Goal: Task Accomplishment & Management: Use online tool/utility

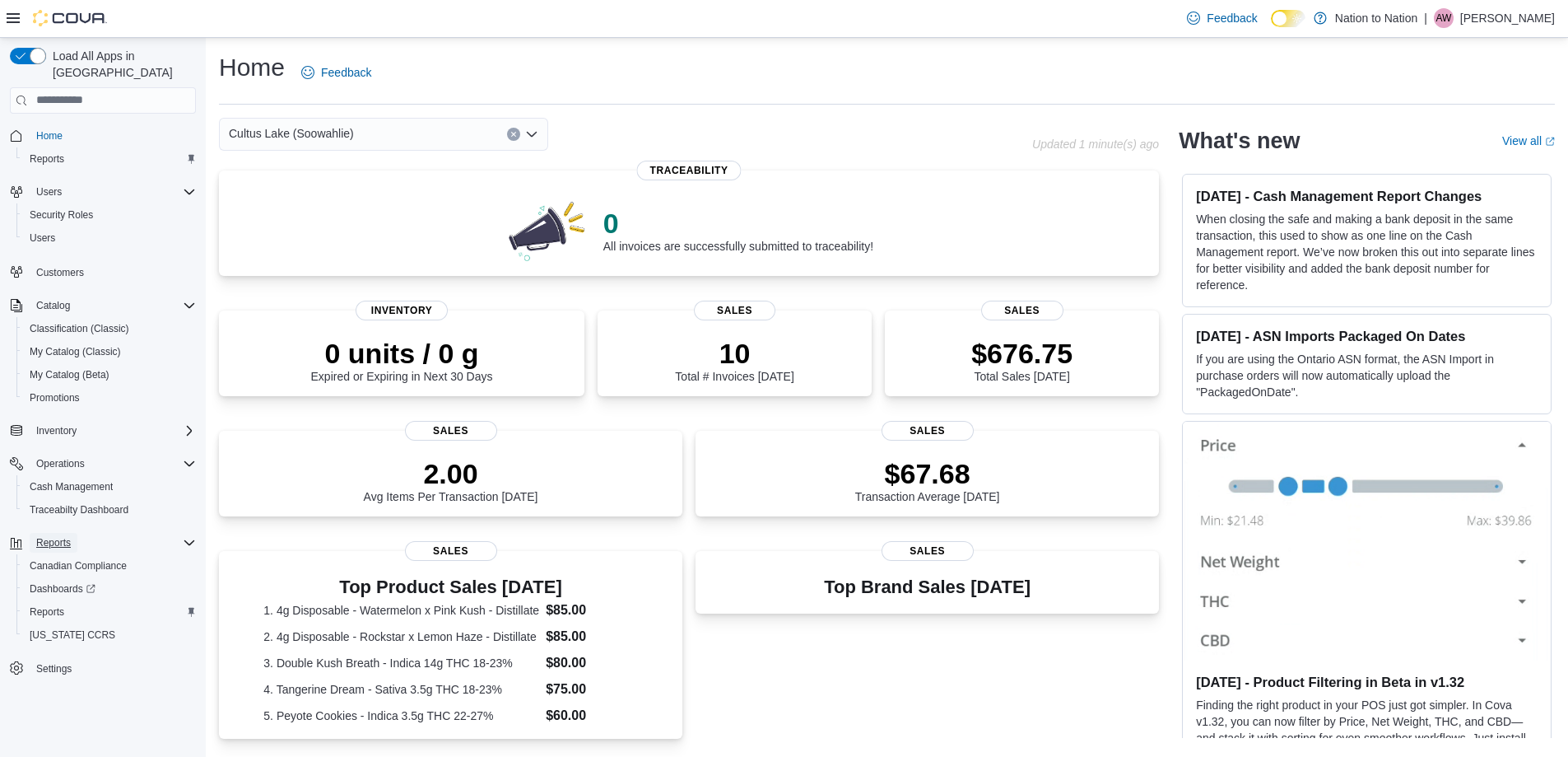
click at [59, 536] on span "Reports" at bounding box center [53, 542] width 35 height 13
click at [41, 153] on span "Reports" at bounding box center [47, 159] width 35 height 13
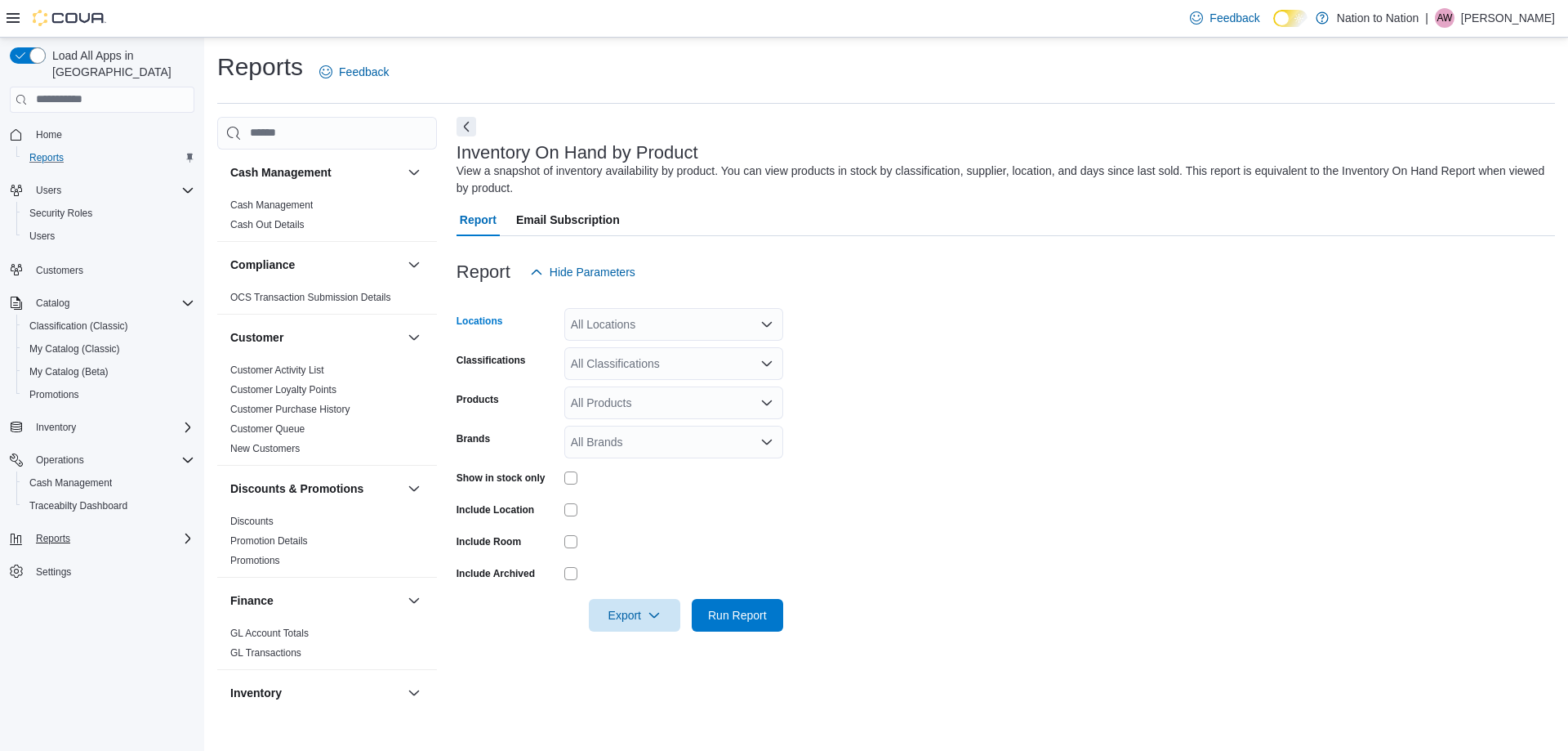
click at [653, 320] on div "All Locations" at bounding box center [674, 324] width 219 height 33
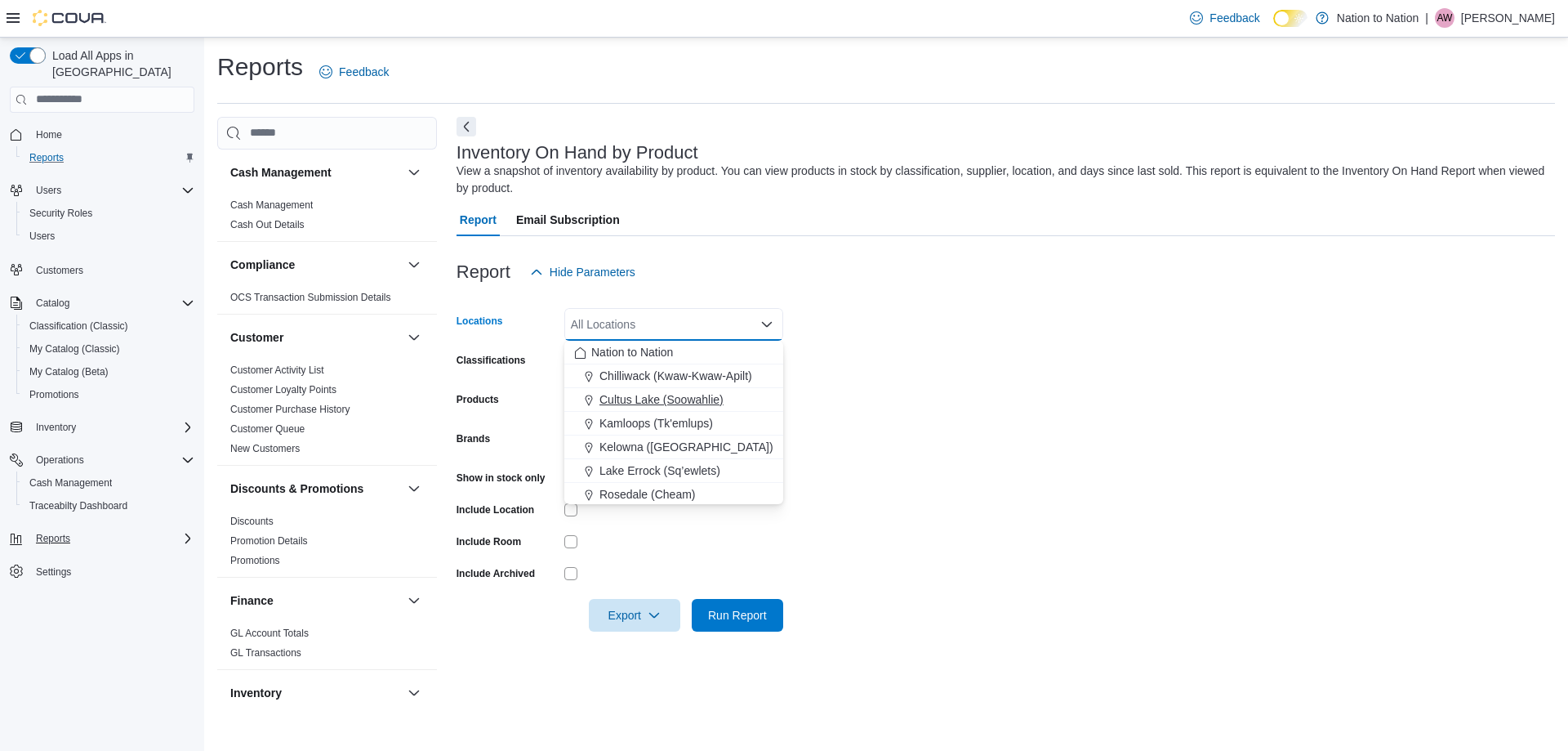
click at [674, 395] on span "Cultus Lake (Soowahlie)" at bounding box center [661, 399] width 124 height 16
click at [829, 386] on form "Locations [GEOGRAPHIC_DATA] (Soowahlie) Combo box. Selected. Cultus Lake (Soowa…" at bounding box center [1005, 460] width 1098 height 343
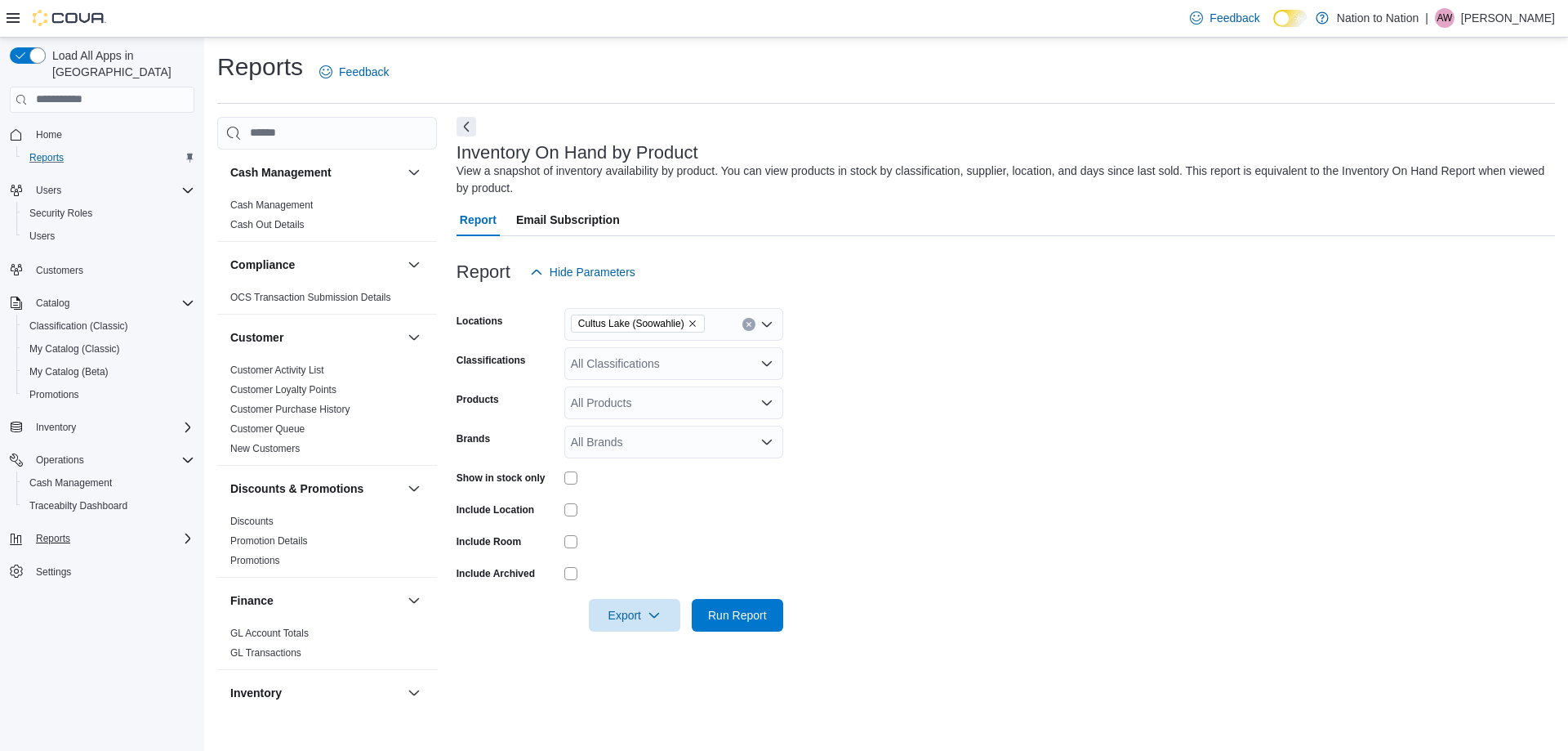
click at [690, 368] on div "All Classifications" at bounding box center [674, 363] width 219 height 33
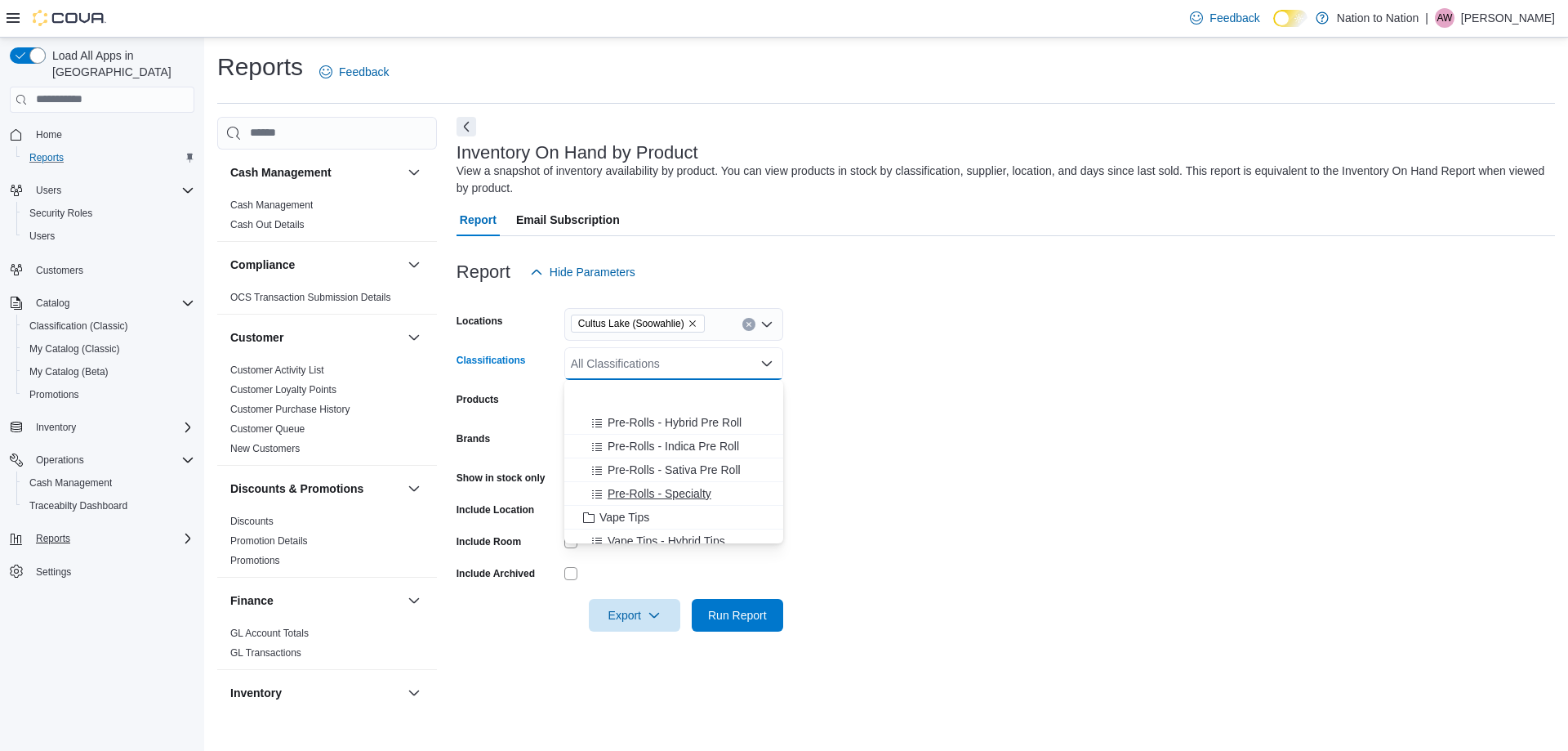
scroll to position [572, 0]
click at [644, 434] on span "Vape Tips" at bounding box center [625, 435] width 50 height 16
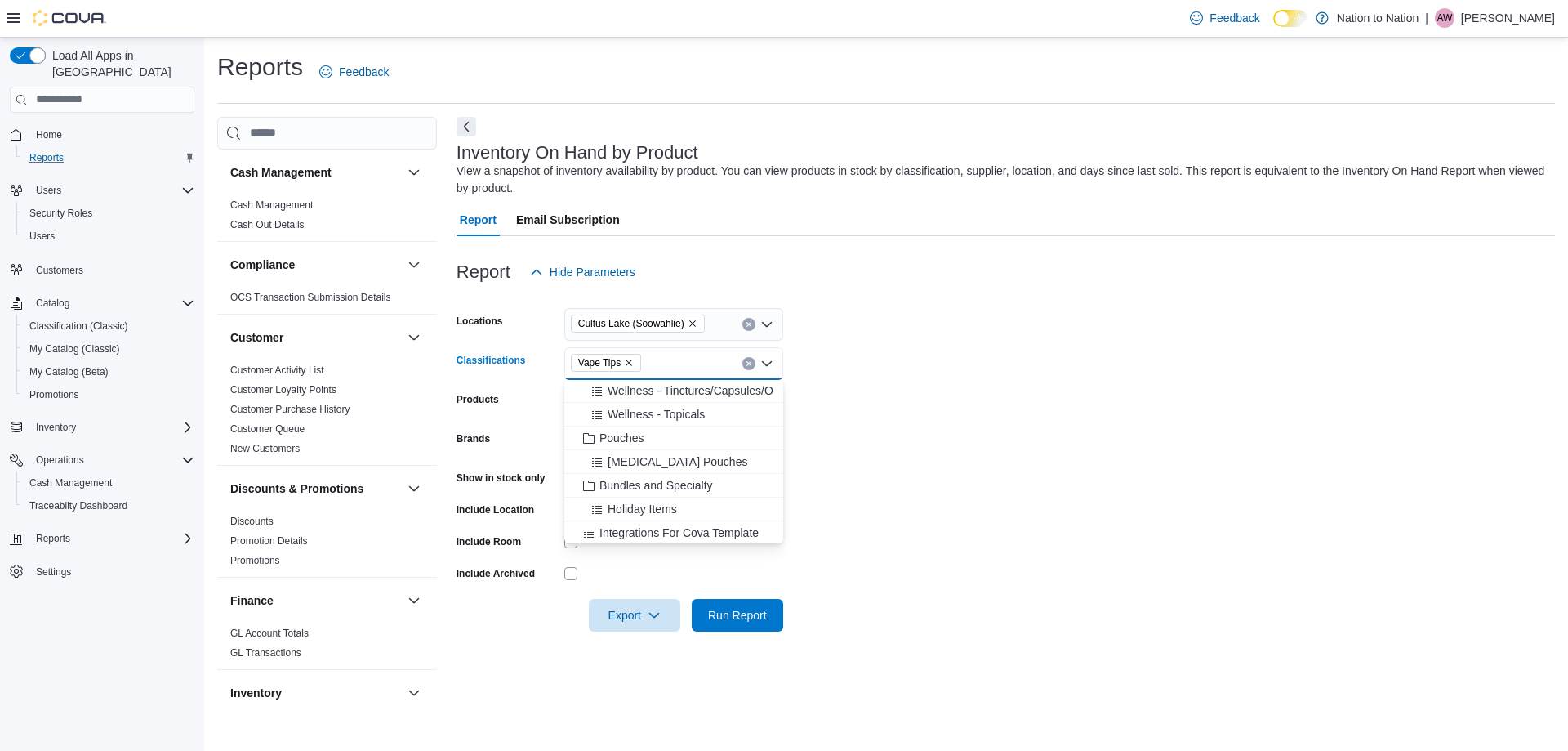
scroll to position [855, 0]
click at [672, 488] on span "Disposable Vapes" at bounding box center [645, 484] width 92 height 16
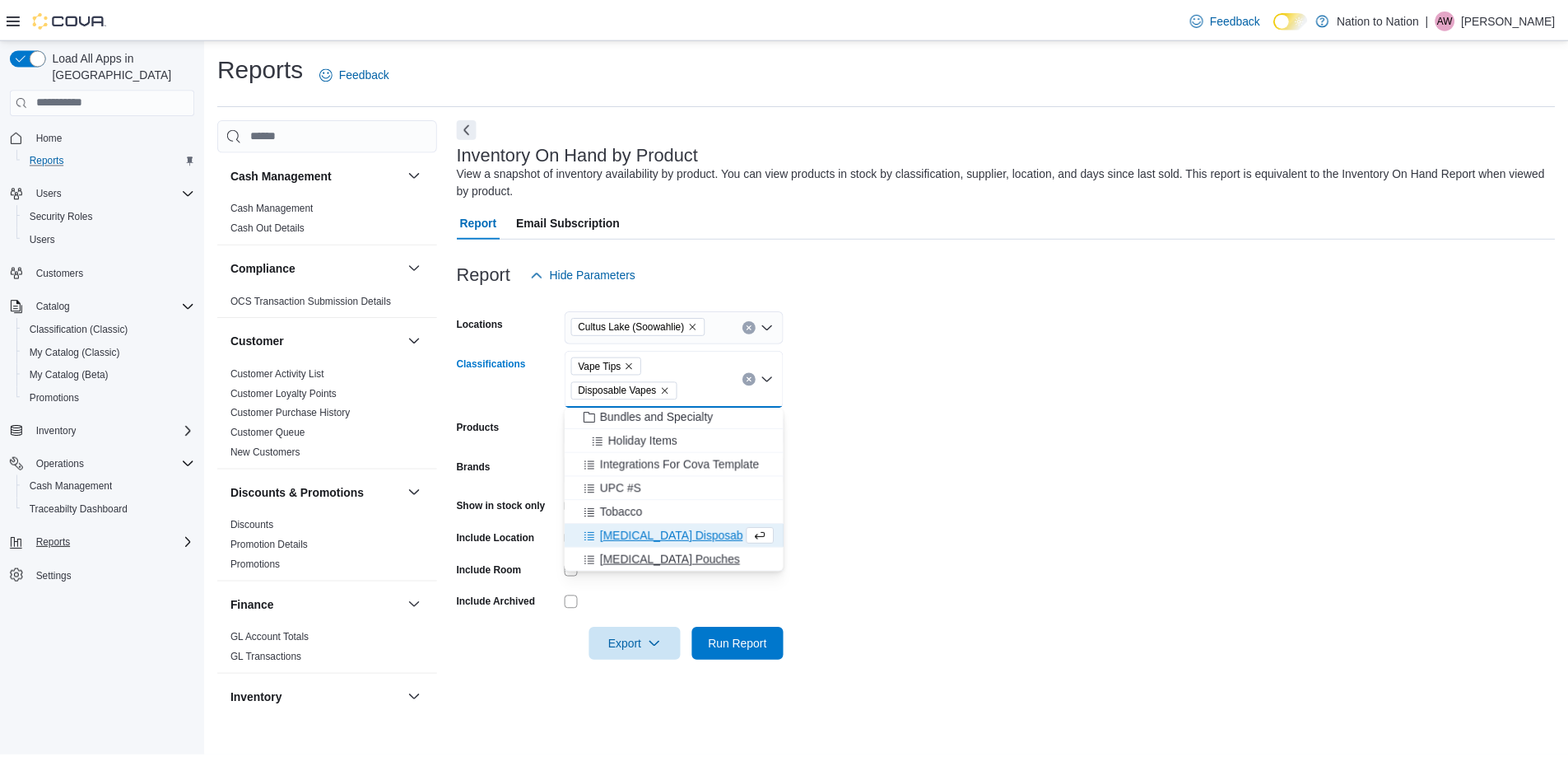
scroll to position [838, 0]
click at [868, 559] on form "Locations [GEOGRAPHIC_DATA] (Soowahlie) Classifications Vape Tips Disposable Va…" at bounding box center [1013, 476] width 1107 height 371
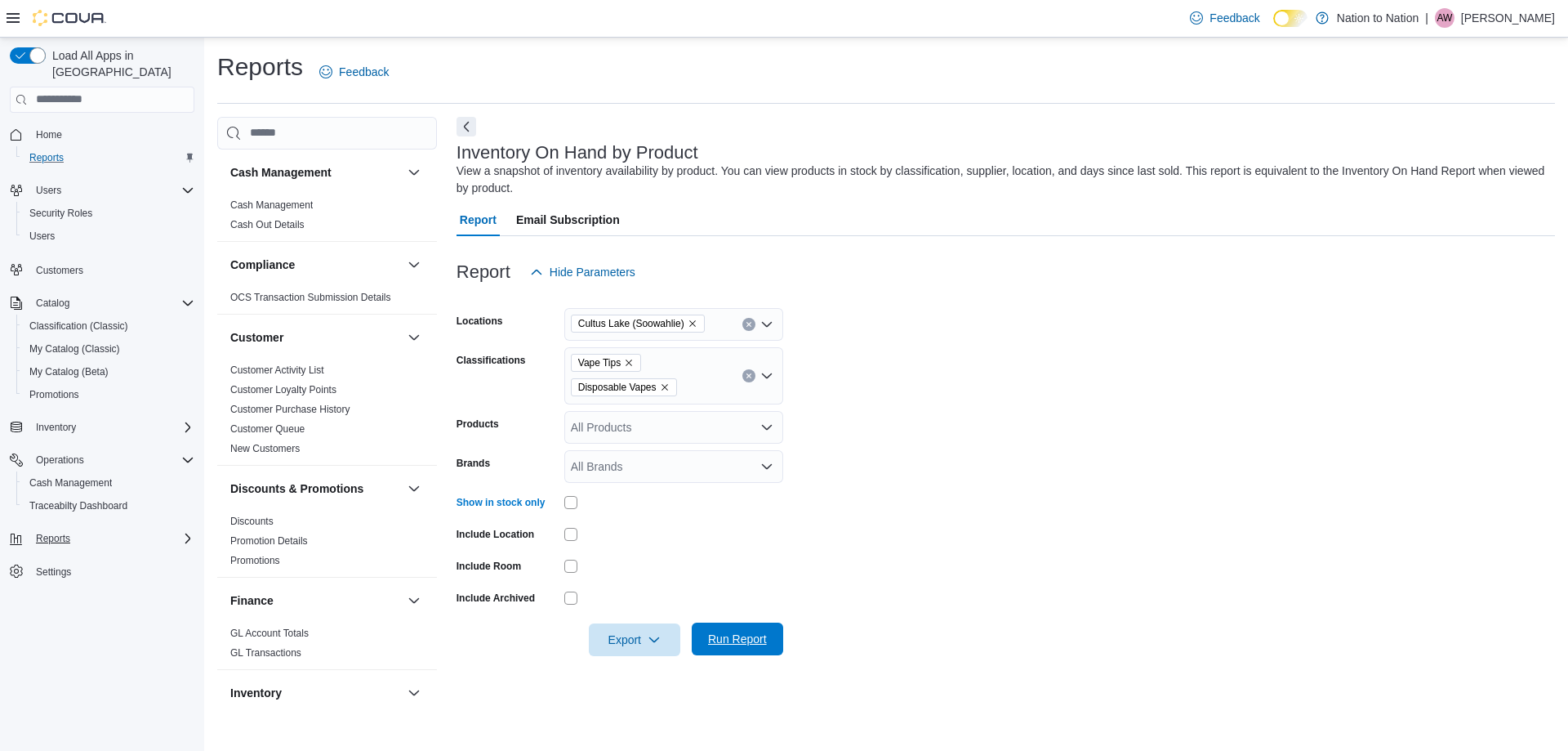
click at [722, 632] on span "Run Report" at bounding box center [738, 639] width 59 height 16
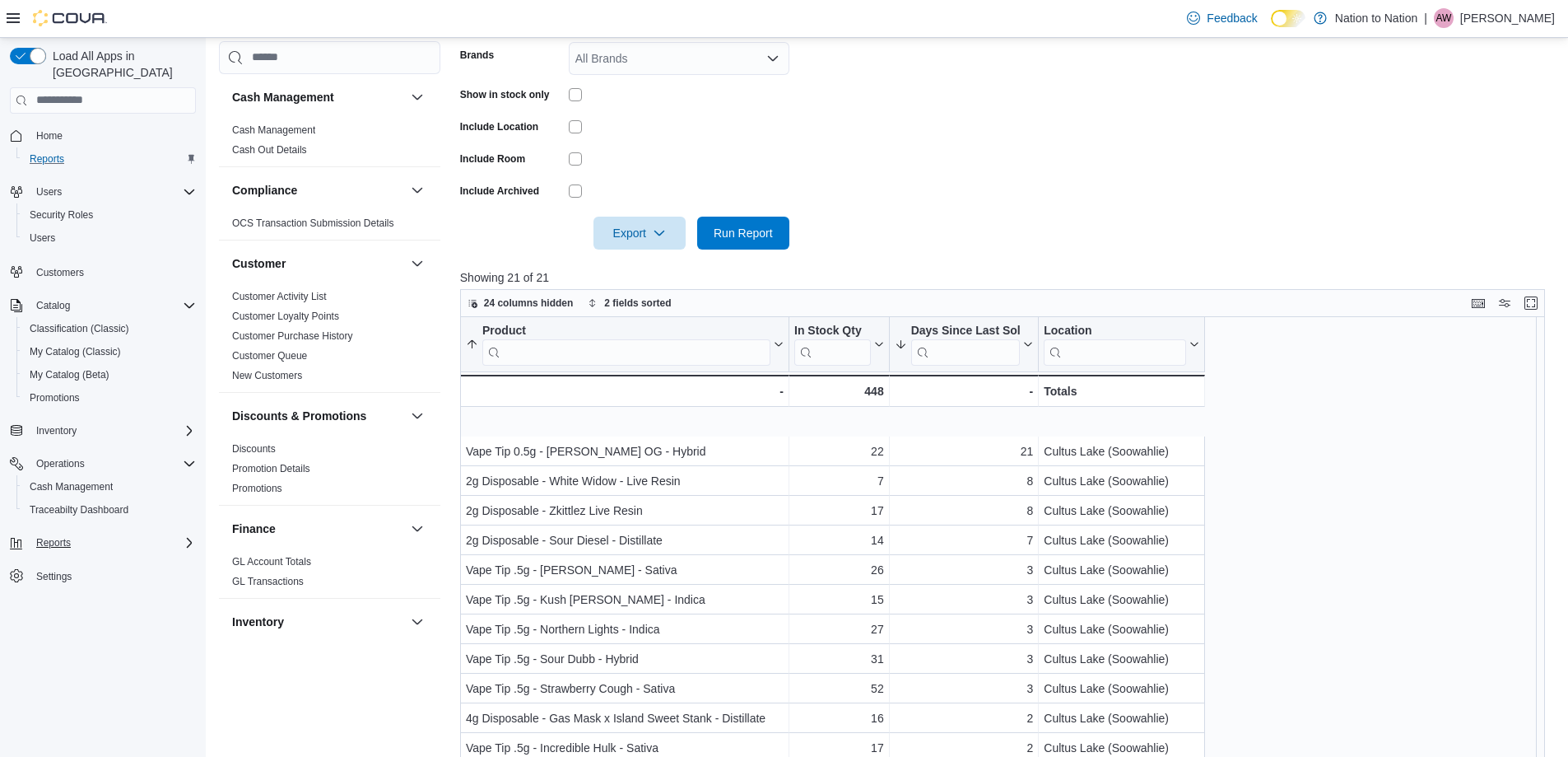
scroll to position [135, 0]
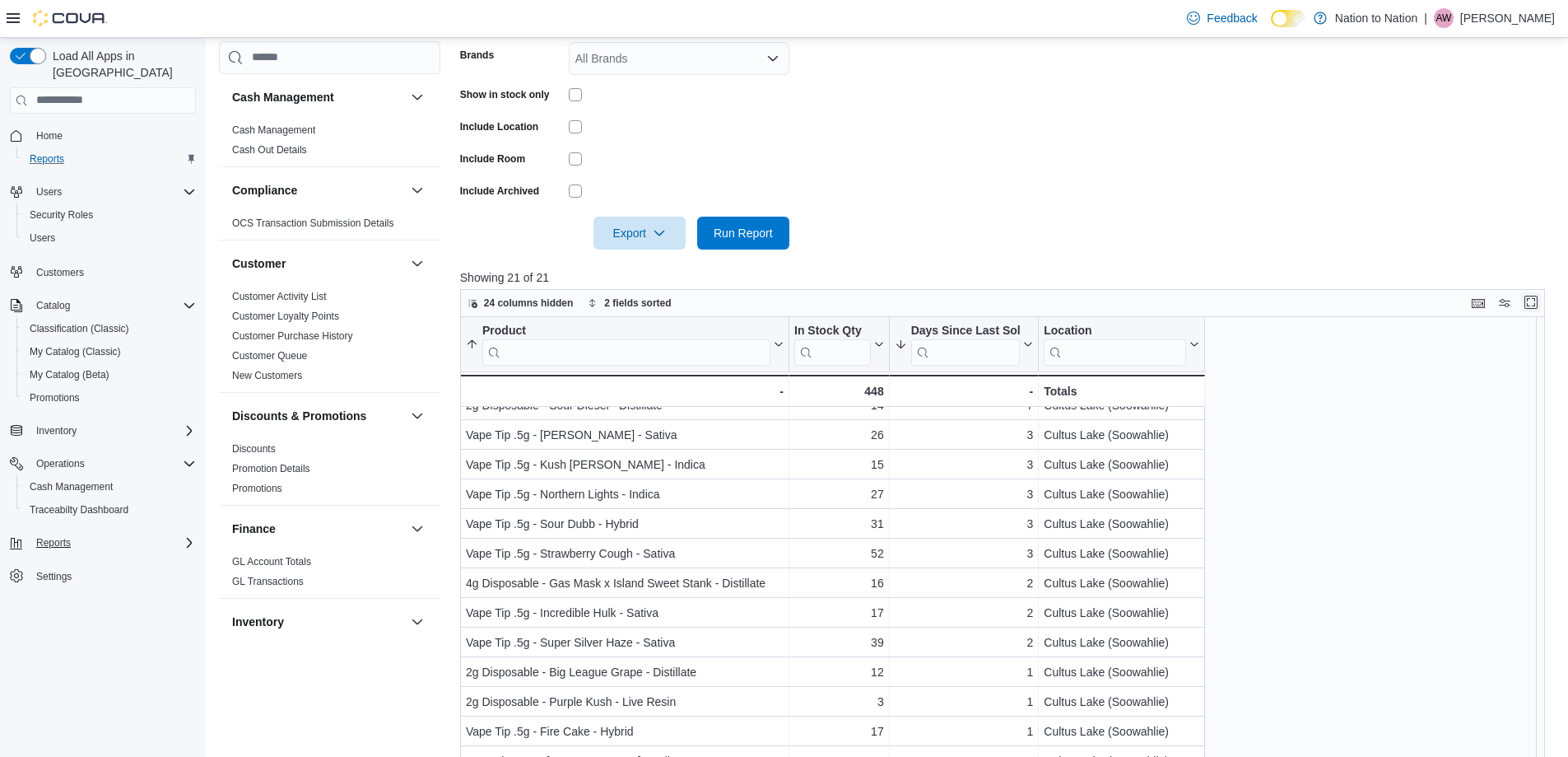
click at [1541, 307] on button "Enter fullscreen" at bounding box center [1531, 302] width 20 height 20
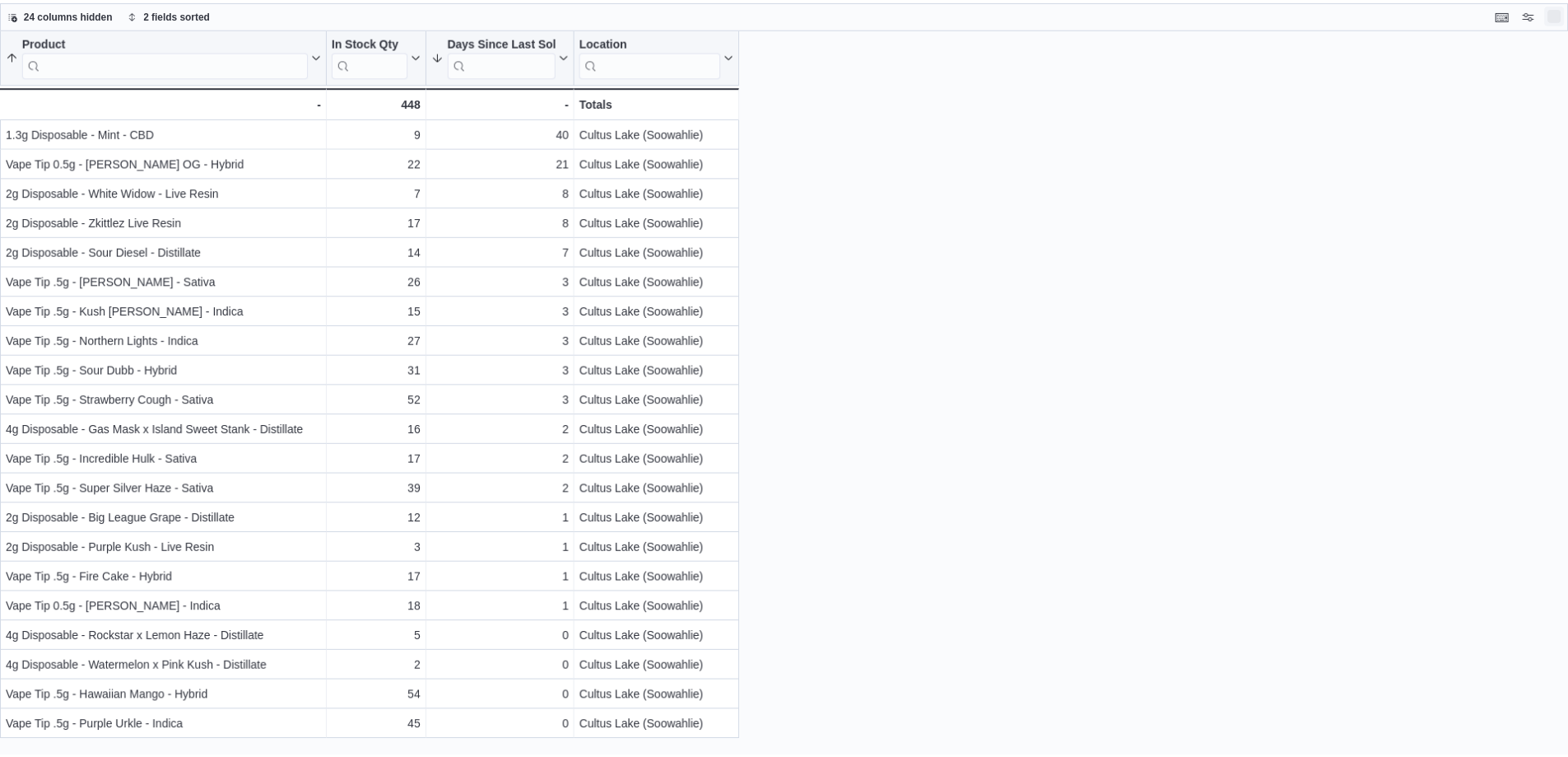
scroll to position [0, 0]
click at [133, 13] on icon "button" at bounding box center [133, 13] width 5 height 7
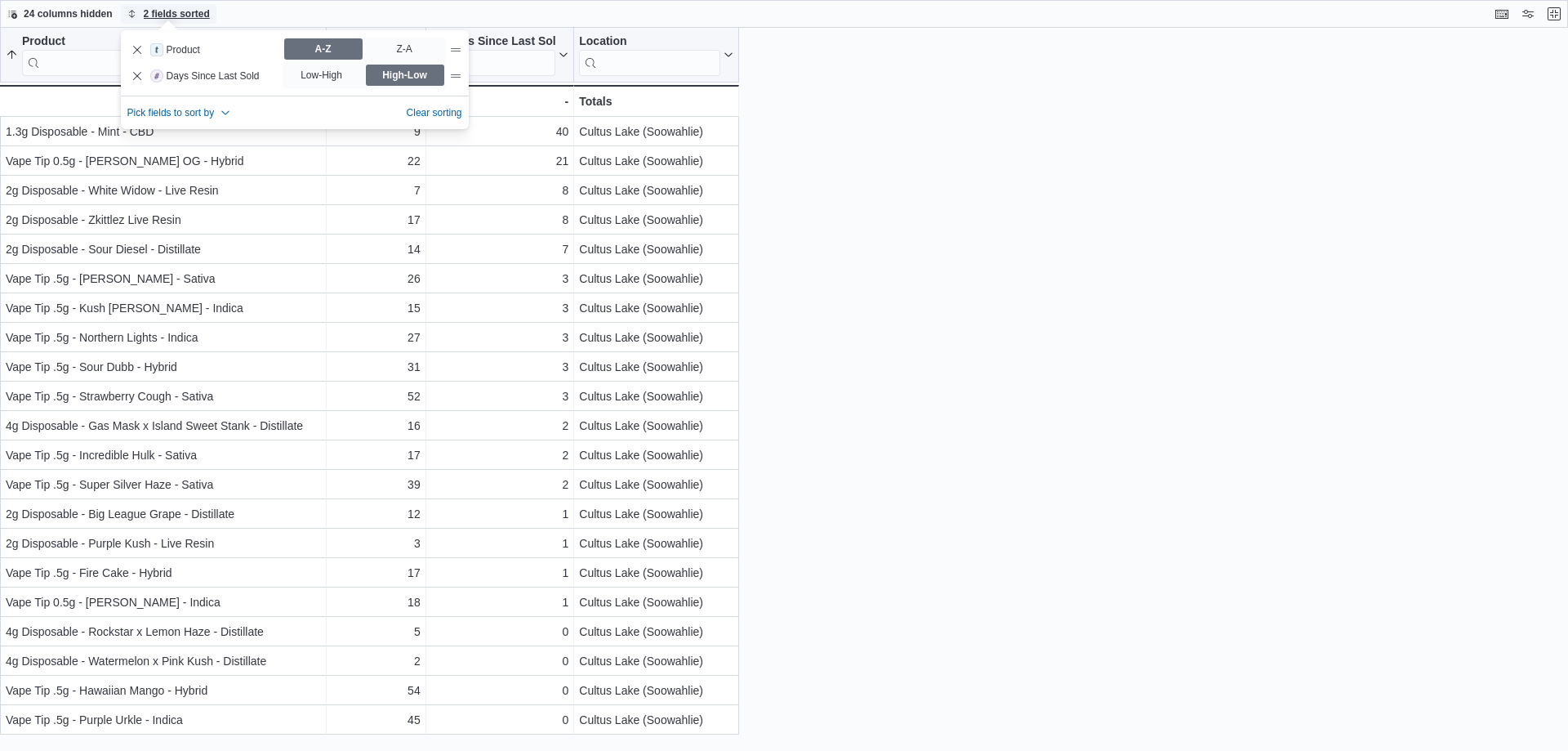
drag, startPoint x: 132, startPoint y: 13, endPoint x: 138, endPoint y: 0, distance: 14.3
click at [132, 13] on icon "button" at bounding box center [132, 13] width 5 height 7
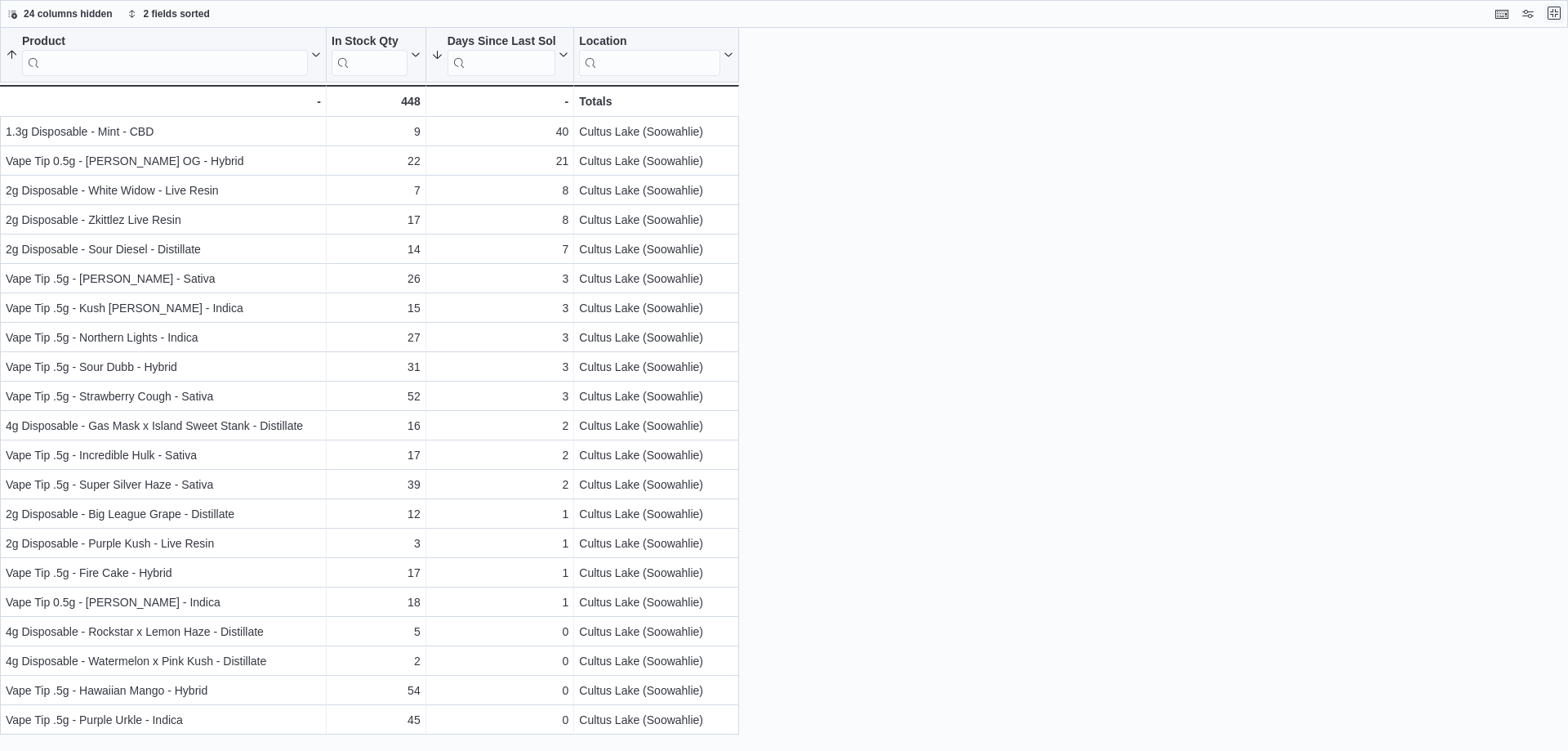
click at [1554, 15] on button "Exit fullscreen" at bounding box center [1555, 13] width 20 height 20
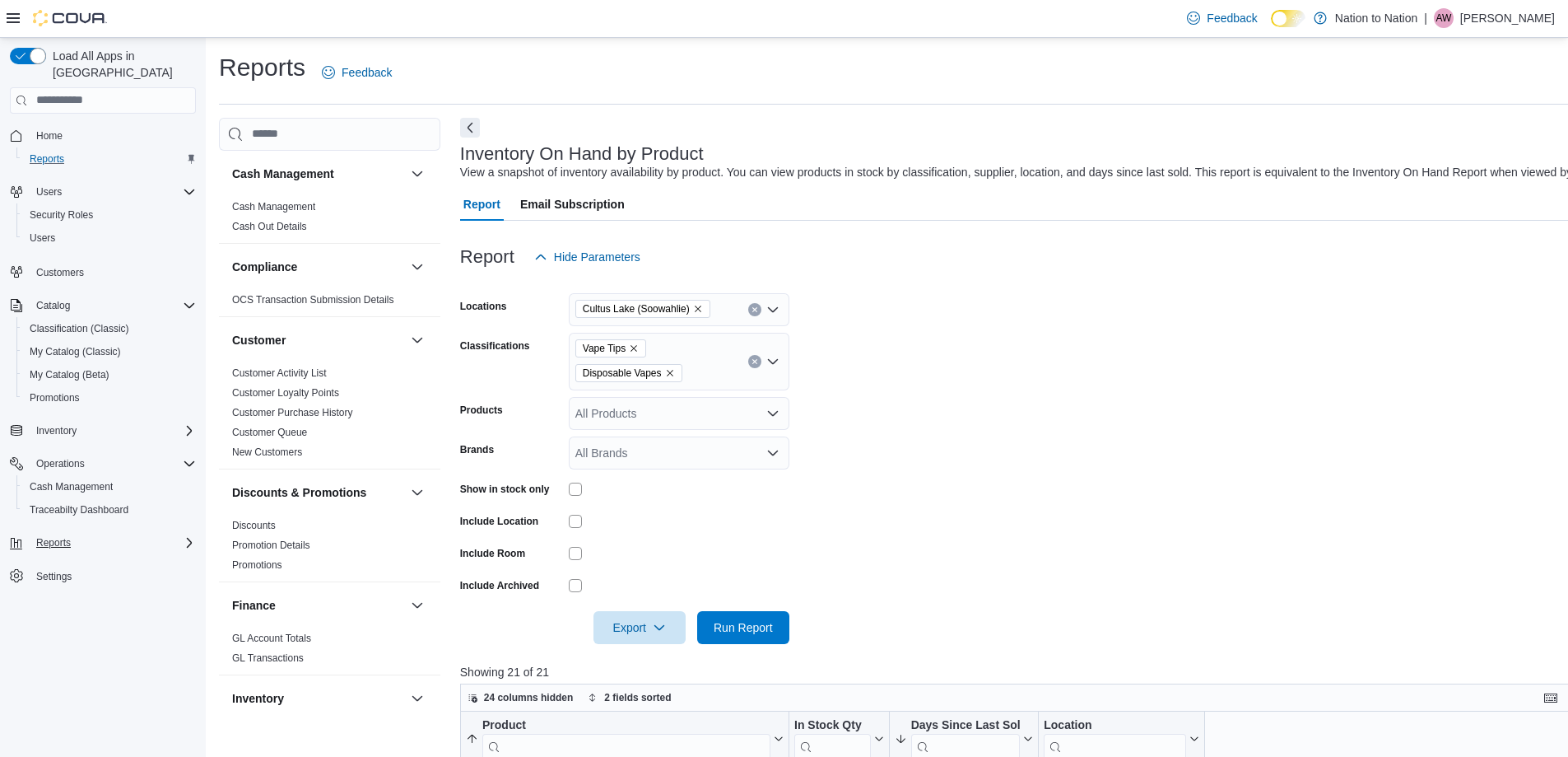
click at [630, 350] on div "Vape Tips Disposable Vapes" at bounding box center [679, 361] width 221 height 57
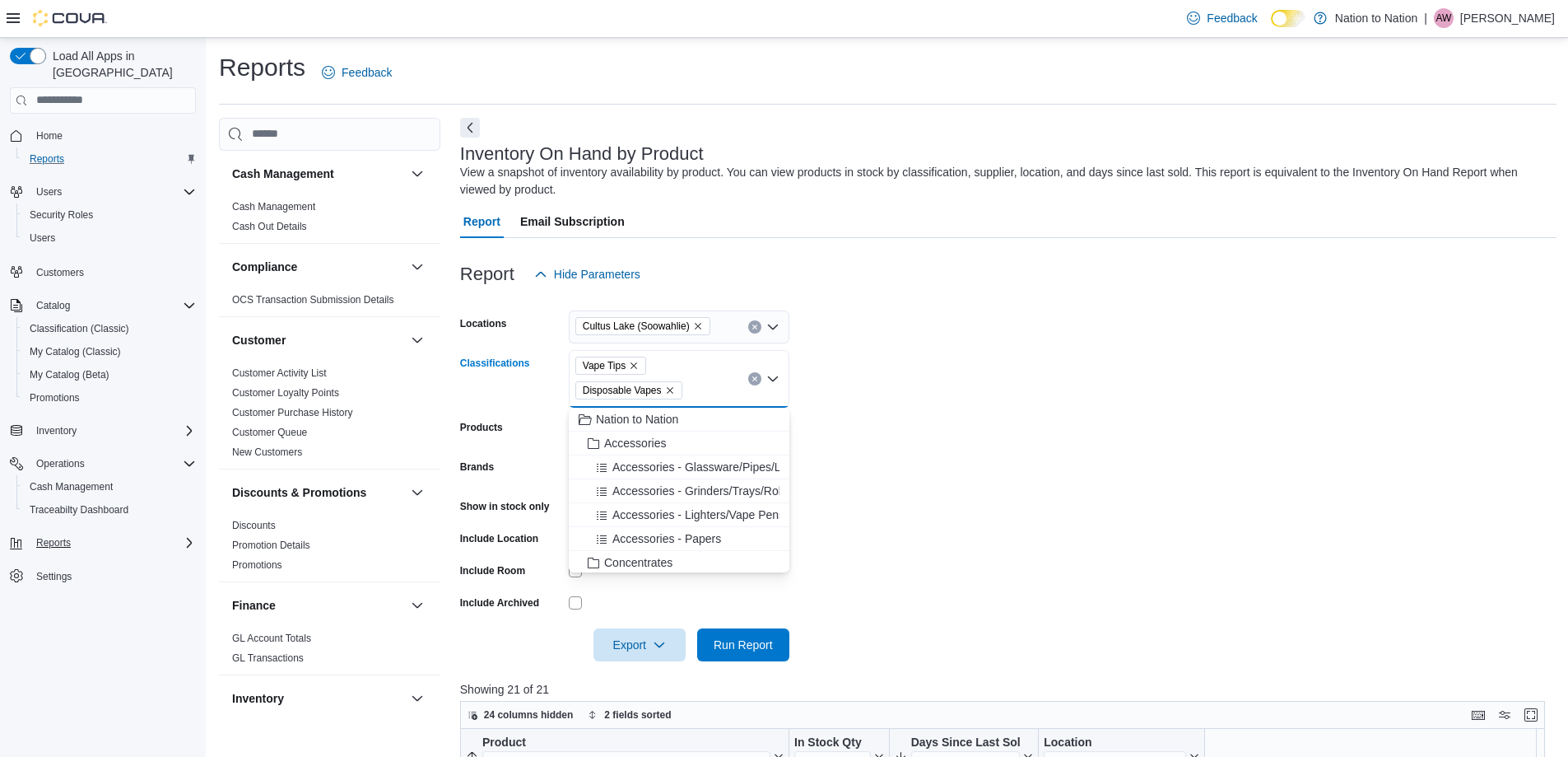
click at [630, 365] on icon "Remove Vape Tips from selection in this group" at bounding box center [633, 365] width 10 height 10
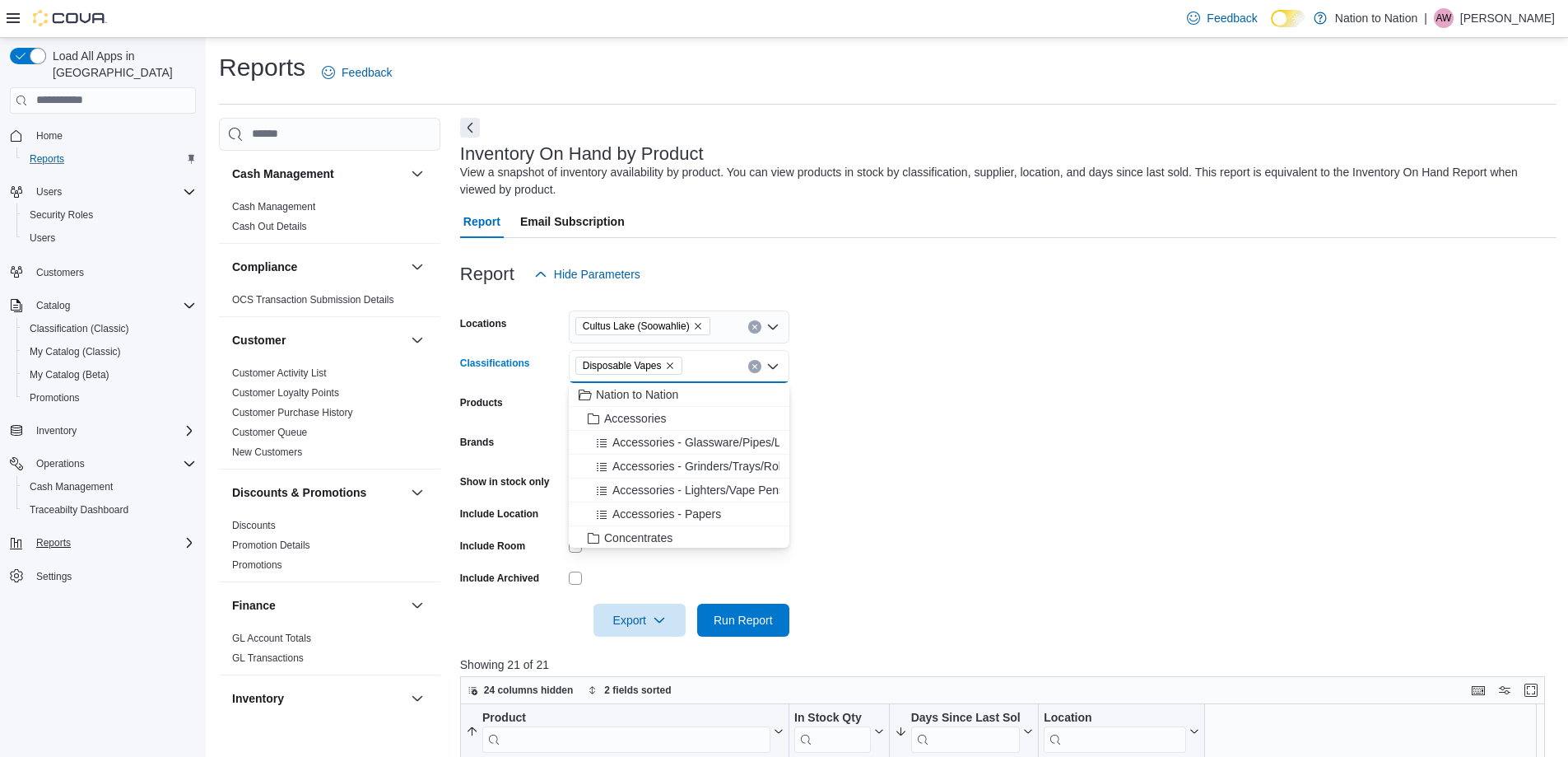
click at [669, 362] on icon "Remove Disposable Vapes from selection in this group" at bounding box center [670, 365] width 10 height 10
click at [647, 454] on span "Wellness" at bounding box center [628, 452] width 47 height 16
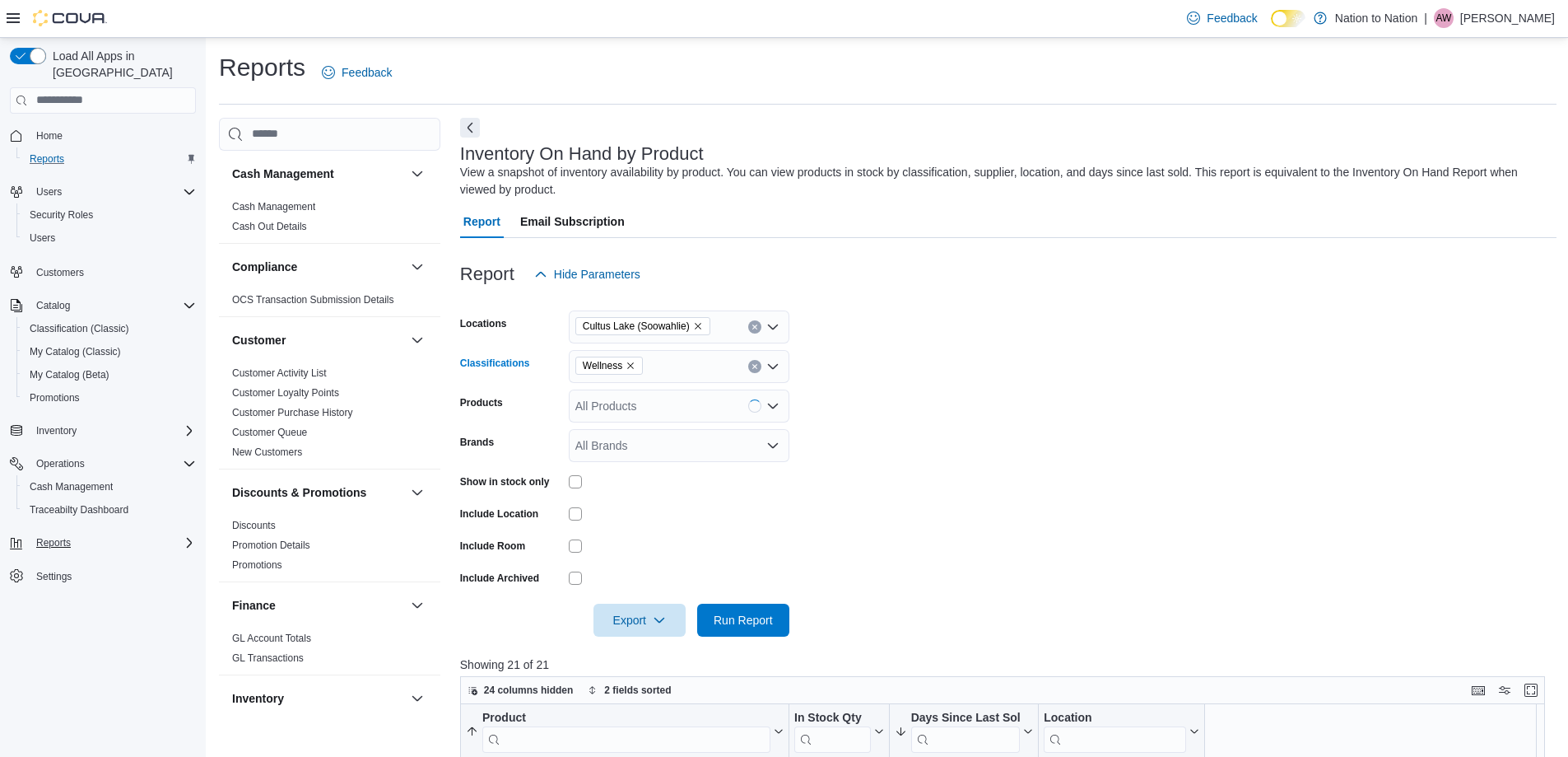
scroll to position [83, 0]
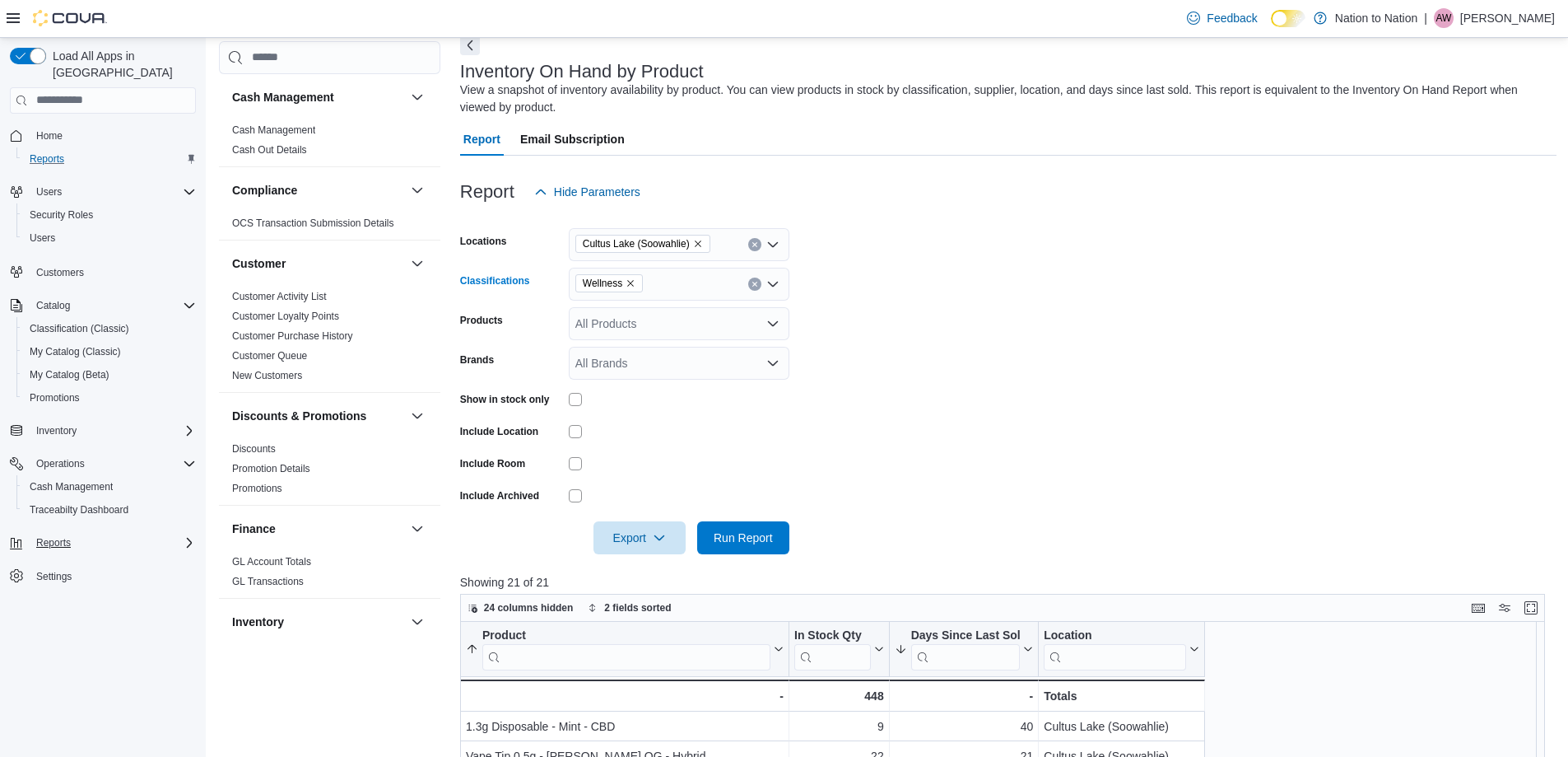
click at [776, 281] on icon "Open list of options" at bounding box center [773, 284] width 13 height 13
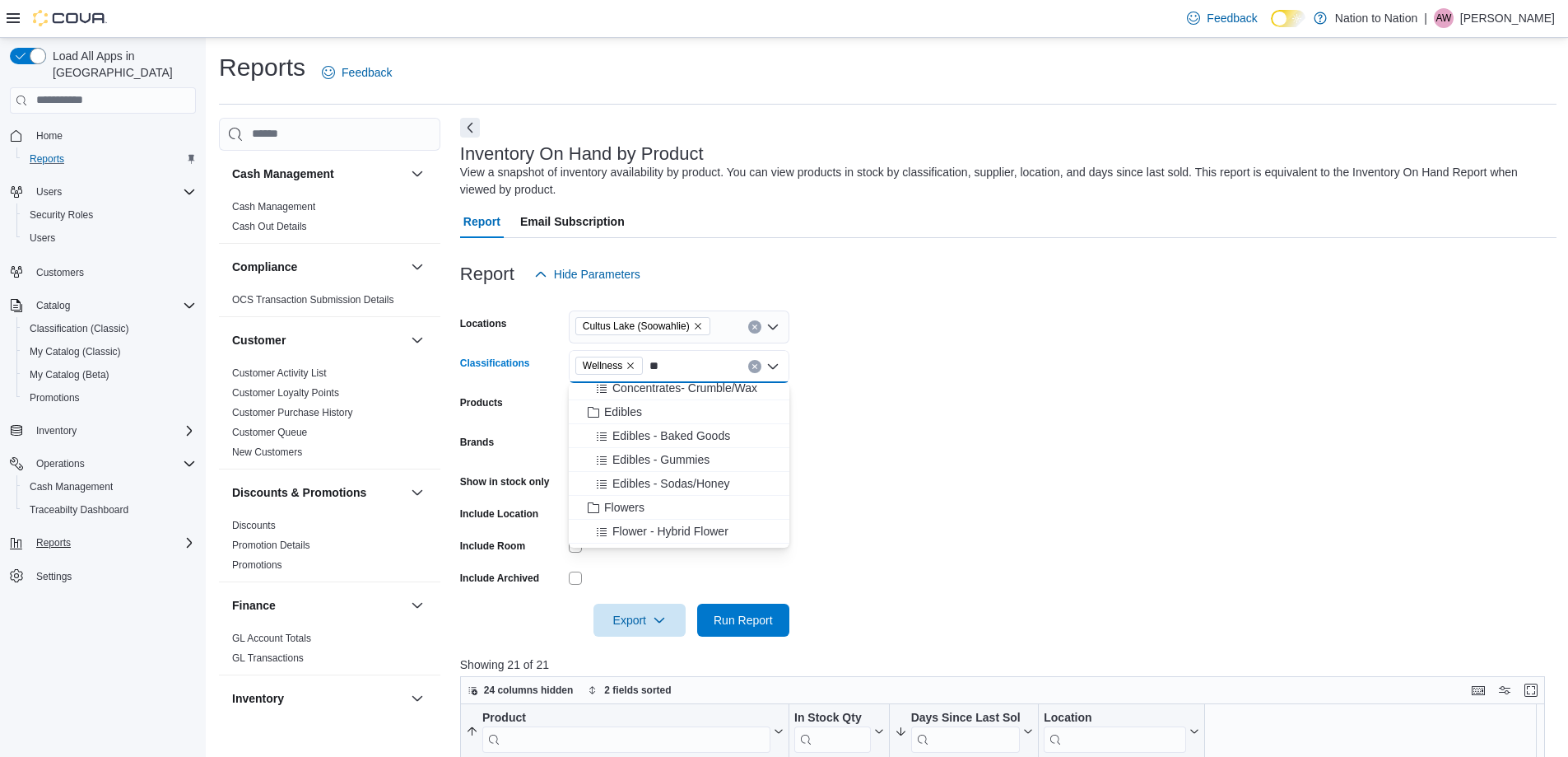
scroll to position [247, 0]
click at [683, 531] on span "Edibles - Sodas/Honey" at bounding box center [671, 529] width 117 height 16
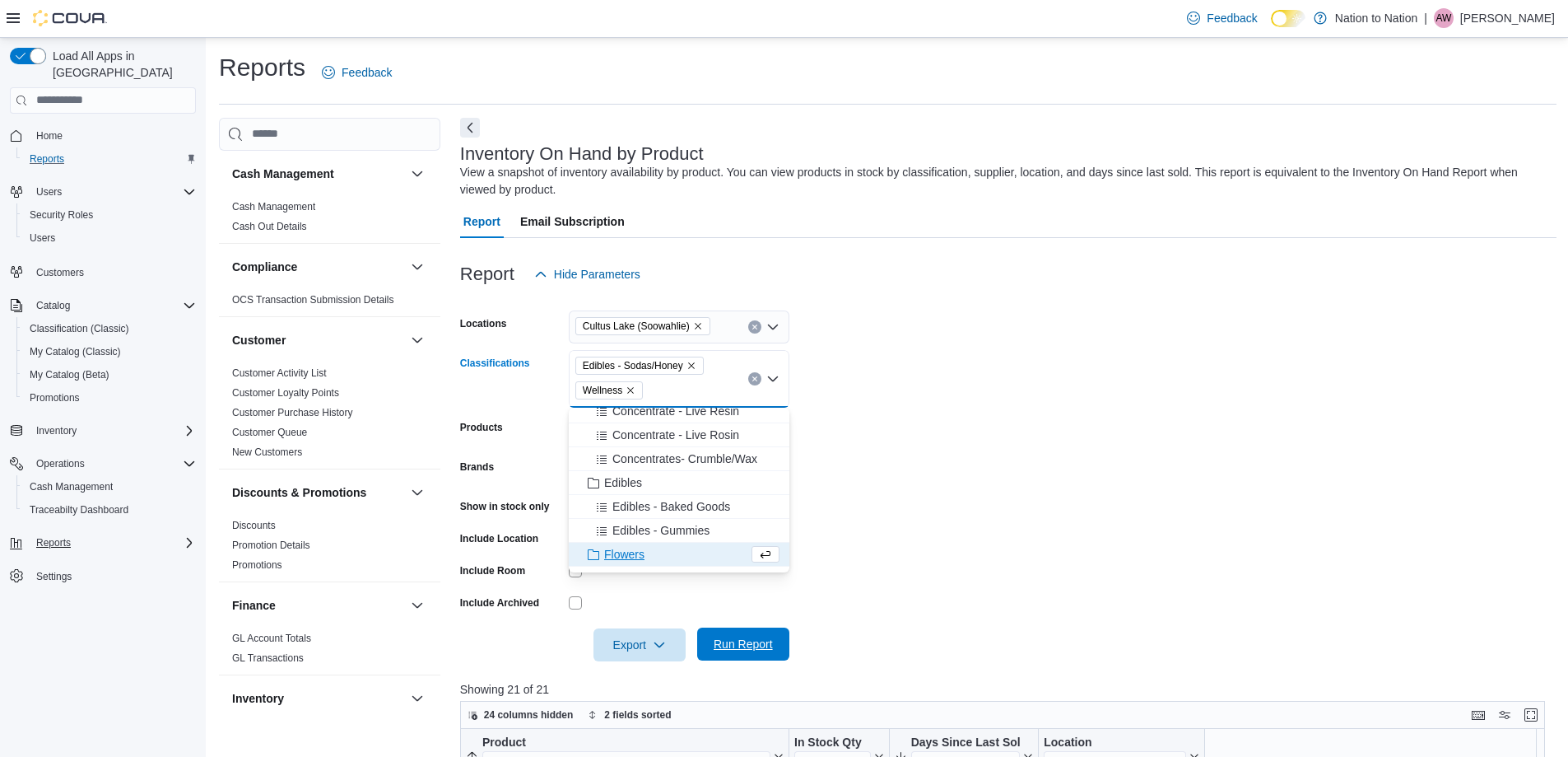
click at [770, 640] on span "Run Report" at bounding box center [744, 644] width 59 height 16
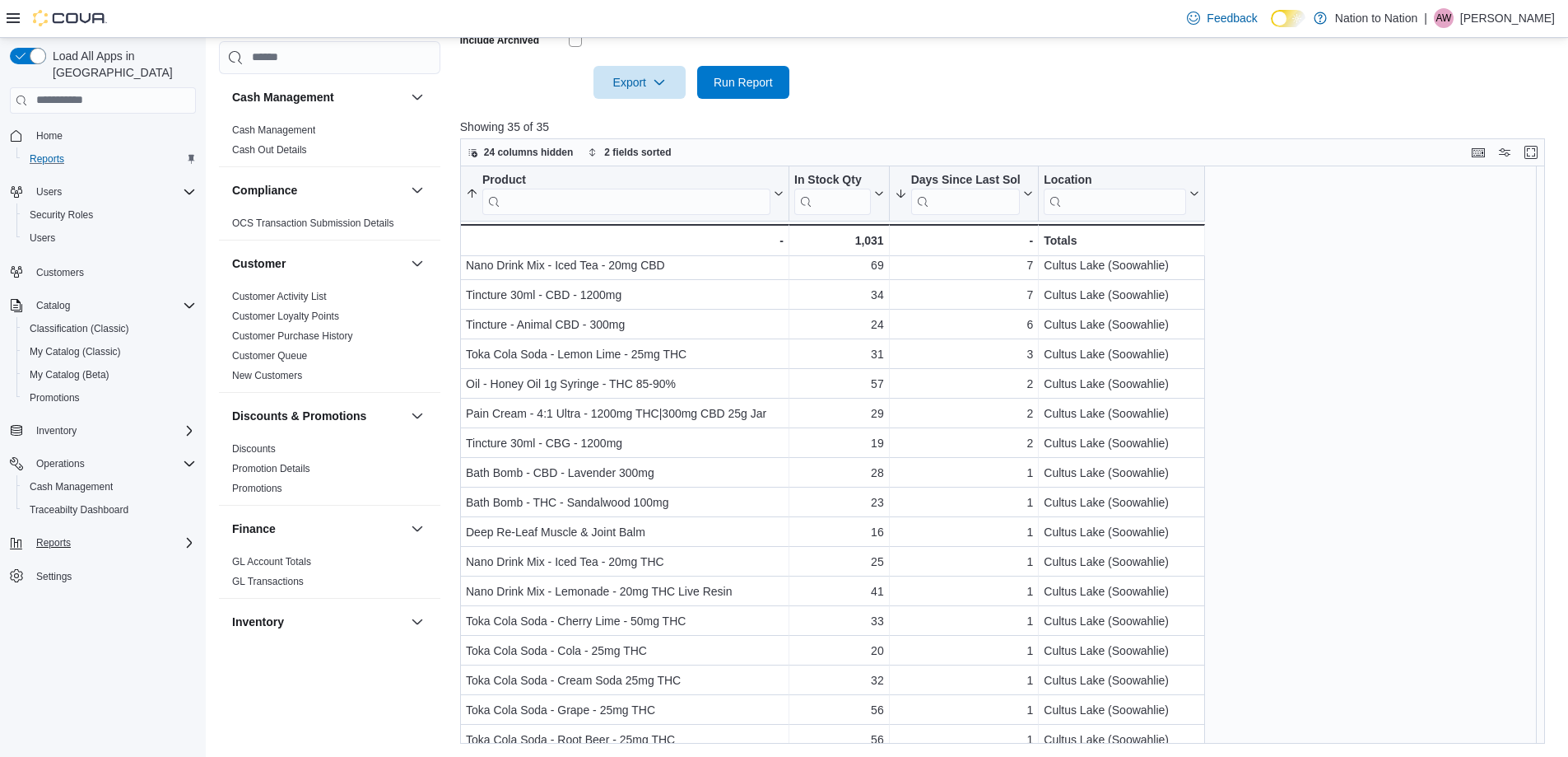
scroll to position [550, 0]
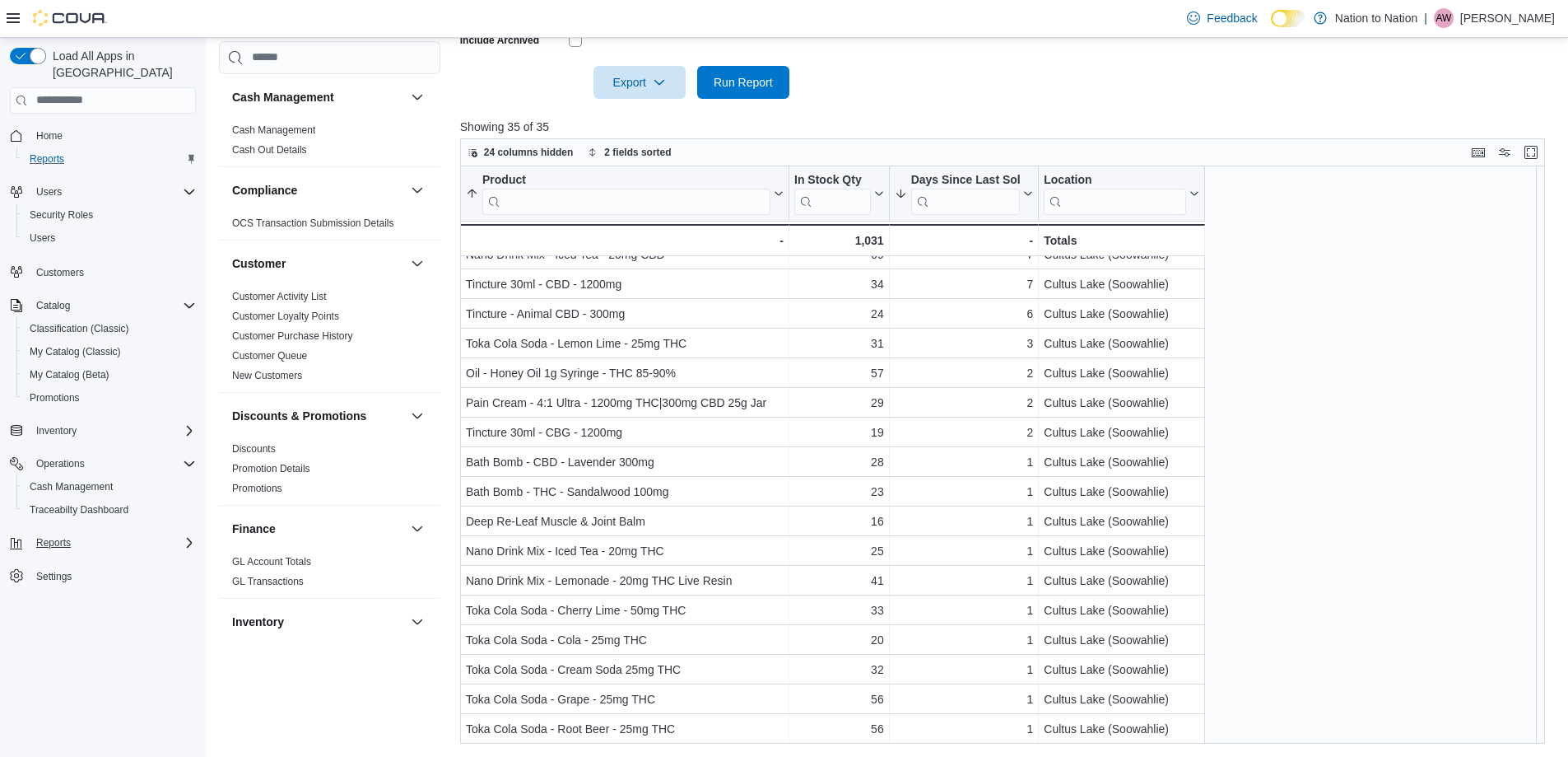
click at [1492, 22] on p "[PERSON_NAME]" at bounding box center [1507, 18] width 94 height 20
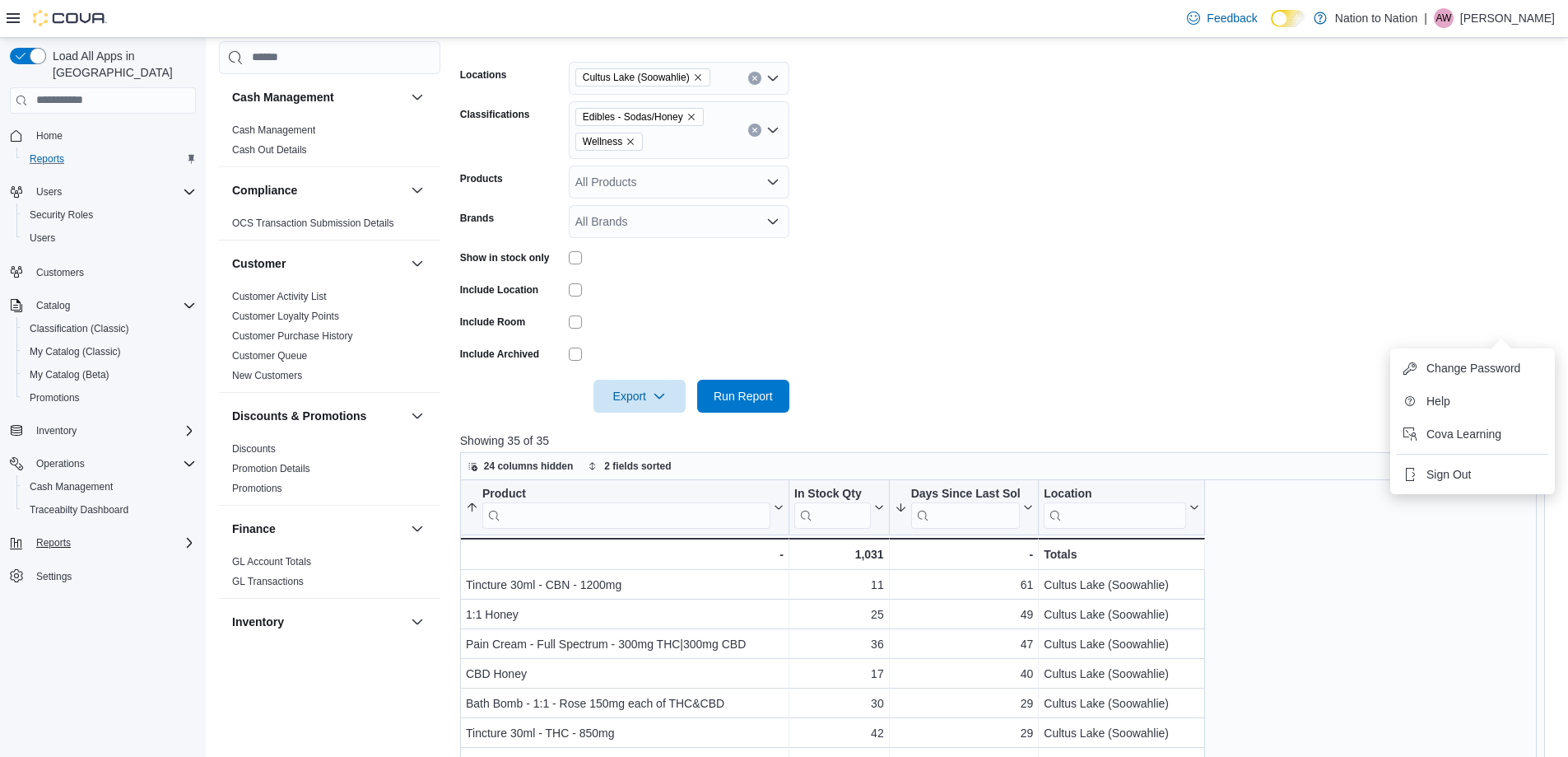
scroll to position [398, 0]
